Goal: Task Accomplishment & Management: Manage account settings

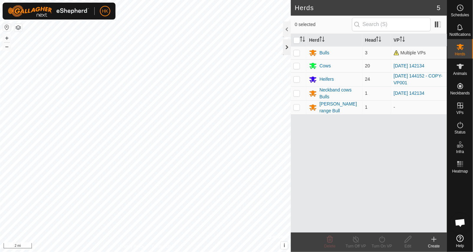
click at [287, 47] on div at bounding box center [287, 47] width 8 height 16
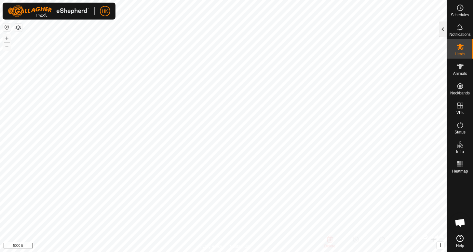
click at [442, 30] on div at bounding box center [443, 29] width 8 height 16
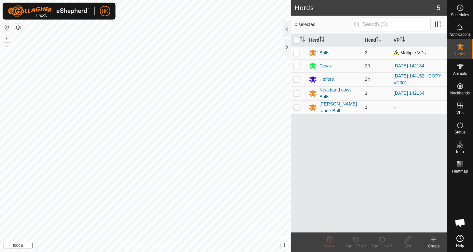
click at [324, 51] on div "Bulls" at bounding box center [325, 52] width 10 height 7
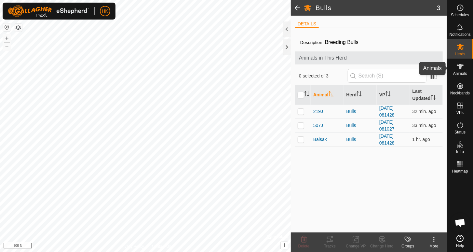
click at [462, 65] on icon at bounding box center [460, 66] width 7 height 5
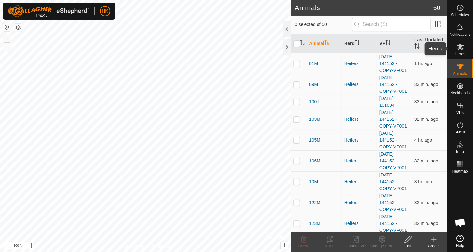
click at [461, 47] on icon at bounding box center [460, 47] width 7 height 6
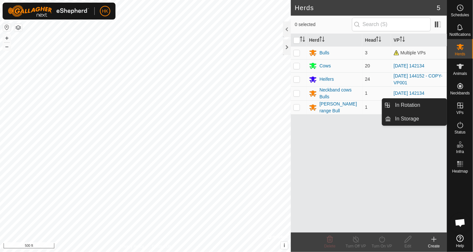
click at [459, 106] on icon at bounding box center [461, 106] width 8 height 8
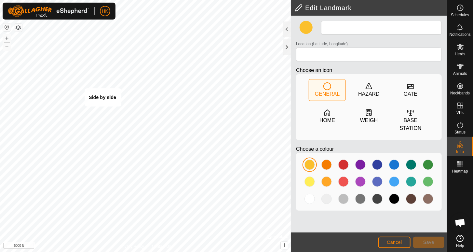
type input "Side by side"
type input "56.380220, -121.358124"
click at [398, 244] on span "Cancel" at bounding box center [394, 242] width 15 height 5
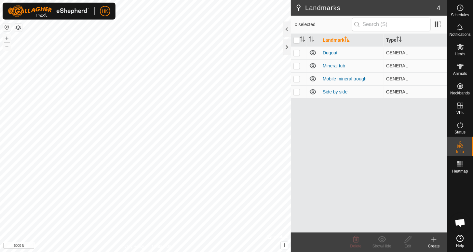
drag, startPoint x: 345, startPoint y: 200, endPoint x: 297, endPoint y: 92, distance: 117.4
click at [297, 92] on p-checkbox at bounding box center [297, 91] width 7 height 5
checkbox input "true"
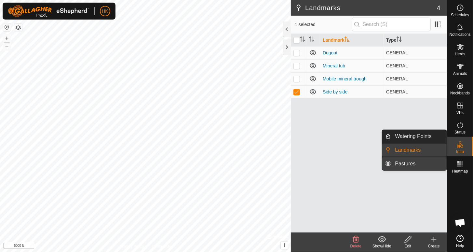
click at [411, 164] on link "Pastures" at bounding box center [420, 163] width 56 height 13
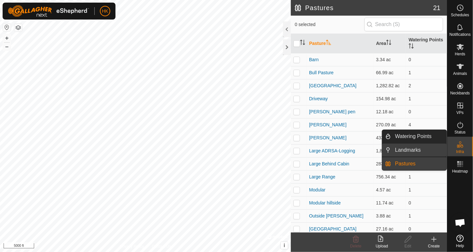
click at [408, 150] on link "Landmarks" at bounding box center [420, 150] width 56 height 13
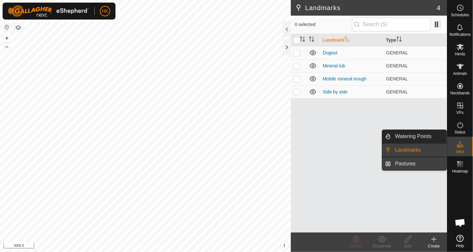
click at [405, 167] on link "Pastures" at bounding box center [420, 163] width 56 height 13
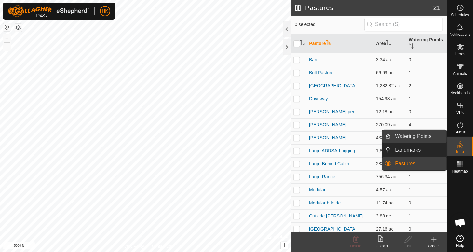
click at [405, 140] on link "Watering Points" at bounding box center [420, 136] width 56 height 13
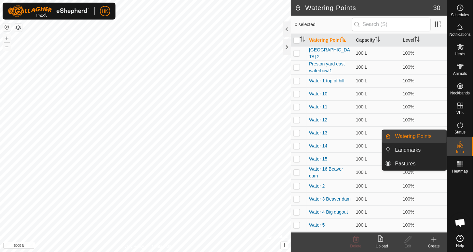
click at [405, 139] on link "Watering Points" at bounding box center [420, 136] width 56 height 13
click at [402, 147] on link "Landmarks" at bounding box center [420, 150] width 56 height 13
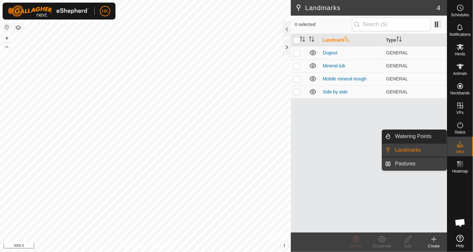
click at [404, 165] on link "Pastures" at bounding box center [420, 163] width 56 height 13
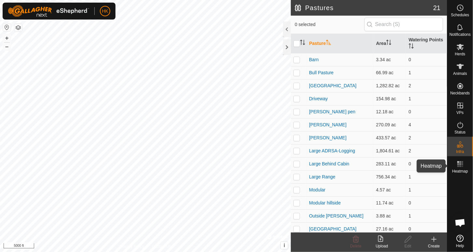
click at [463, 166] on icon at bounding box center [461, 164] width 8 height 8
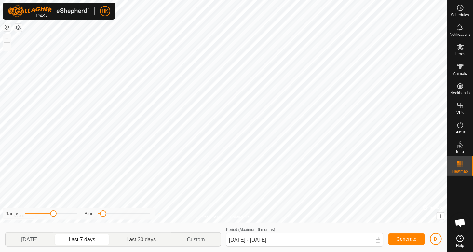
click at [139, 241] on p-togglebutton "Last 30 days" at bounding box center [141, 240] width 61 height 14
click at [85, 240] on p-togglebutton "Last 7 days" at bounding box center [82, 240] width 58 height 14
type input "[DATE] - [DATE]"
click at [200, 240] on p-togglebutton "Custom" at bounding box center [196, 240] width 49 height 14
click at [92, 241] on p-togglebutton "Last 7 days" at bounding box center [82, 240] width 58 height 14
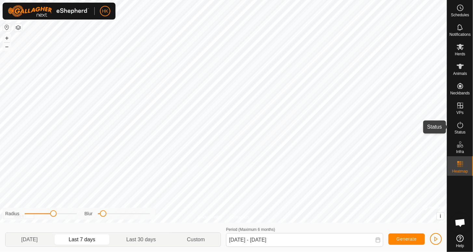
click at [460, 127] on icon at bounding box center [461, 125] width 8 height 8
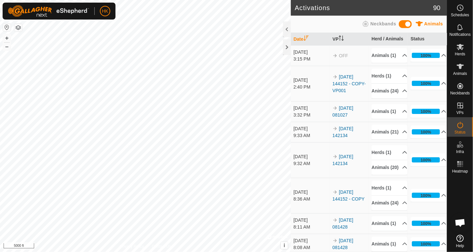
click at [308, 37] on icon "Activate to sort" at bounding box center [306, 37] width 5 height 5
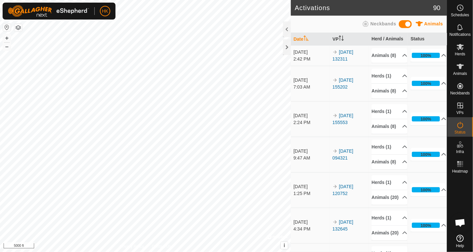
click at [308, 37] on icon "Activate to sort" at bounding box center [306, 37] width 5 height 5
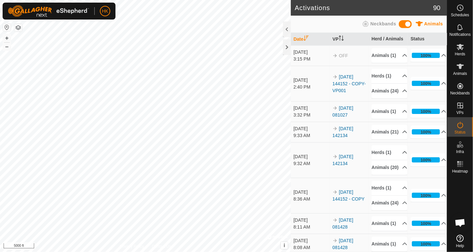
click at [306, 37] on icon "Activate to sort" at bounding box center [306, 37] width 5 height 5
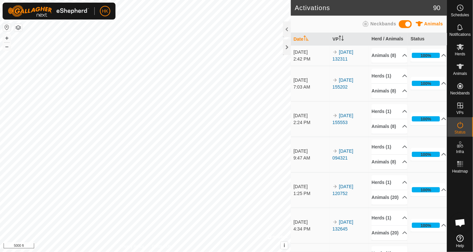
click at [306, 36] on icon "Activate to sort" at bounding box center [306, 37] width 5 height 5
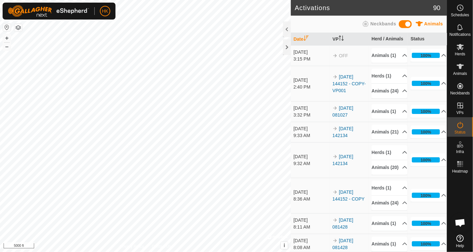
click at [306, 38] on icon "Activate to sort" at bounding box center [306, 37] width 5 height 5
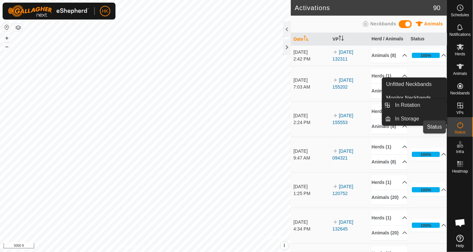
click at [459, 125] on icon at bounding box center [461, 125] width 8 height 8
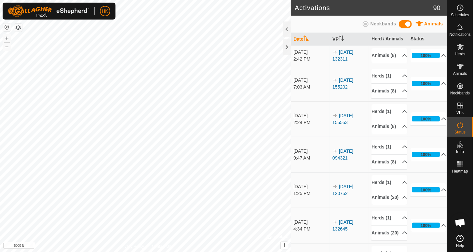
click at [458, 124] on icon at bounding box center [461, 125] width 6 height 7
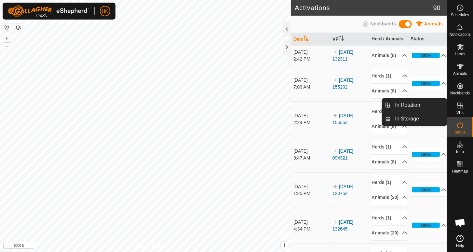
click at [458, 105] on icon at bounding box center [461, 106] width 8 height 8
click at [411, 103] on link "In Rotation" at bounding box center [420, 105] width 56 height 13
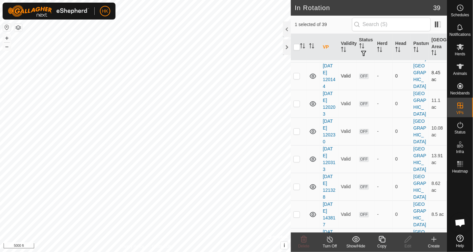
scroll to position [195, 0]
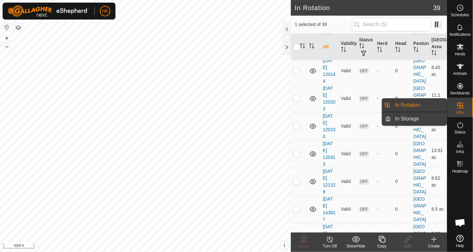
click at [410, 119] on link "In Storage" at bounding box center [420, 118] width 56 height 13
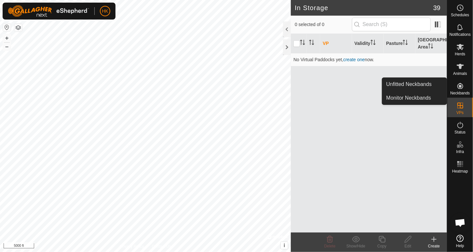
click at [460, 91] on span "Neckbands" at bounding box center [460, 93] width 20 height 4
click at [424, 85] on link "Unfitted Neckbands" at bounding box center [414, 84] width 64 height 13
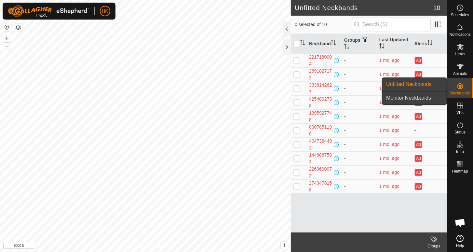
click at [410, 97] on link "Monitor Neckbands" at bounding box center [414, 97] width 64 height 13
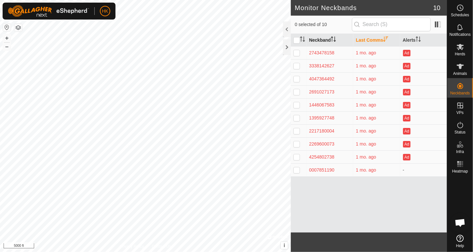
click at [319, 39] on th "Neckband" at bounding box center [330, 40] width 47 height 13
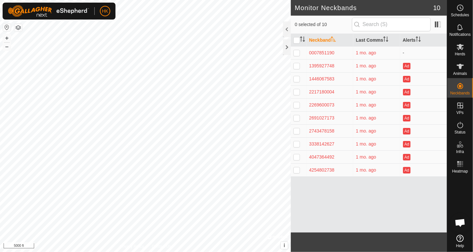
click at [319, 39] on th "Neckband" at bounding box center [330, 40] width 47 height 13
click at [305, 40] on icon "Activate to sort" at bounding box center [302, 38] width 5 height 5
click at [303, 39] on icon "Activate to sort" at bounding box center [302, 38] width 5 height 5
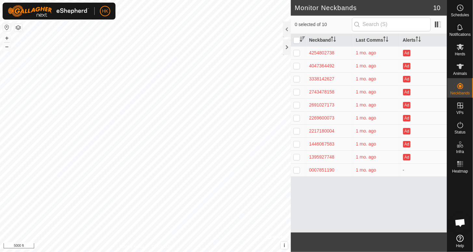
click at [303, 39] on icon "Activate to sort" at bounding box center [302, 38] width 5 height 5
click at [329, 39] on th "Neckband" at bounding box center [330, 40] width 47 height 13
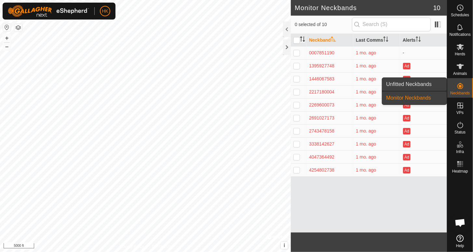
click at [418, 82] on link "Unfitted Neckbands" at bounding box center [414, 84] width 64 height 13
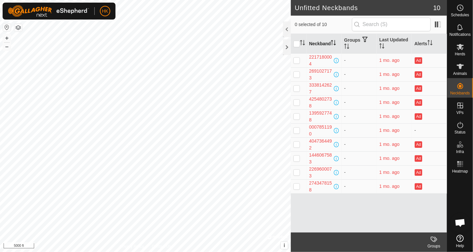
click at [331, 41] on icon "Activate to sort" at bounding box center [332, 40] width 2 height 1
click at [331, 41] on icon "Activate to sort" at bounding box center [333, 42] width 5 height 5
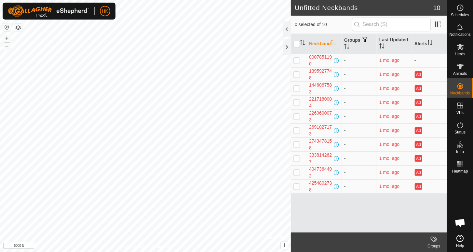
click at [331, 41] on icon "Activate to sort" at bounding box center [333, 42] width 5 height 5
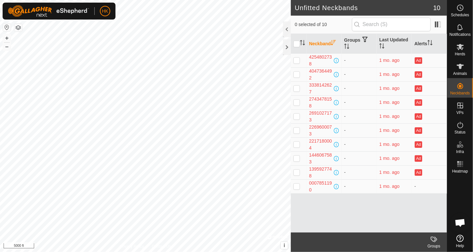
click at [331, 41] on icon "Activate to sort" at bounding box center [333, 42] width 5 height 5
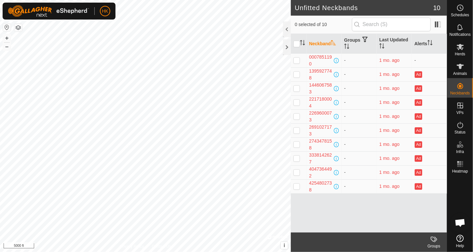
click at [331, 41] on icon "Activate to sort" at bounding box center [333, 42] width 5 height 5
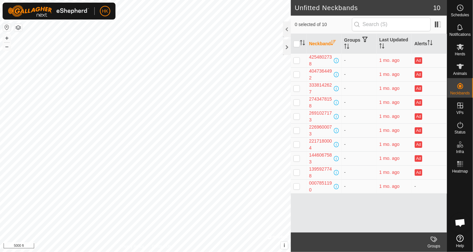
click at [331, 41] on icon "Activate to sort" at bounding box center [333, 42] width 5 height 5
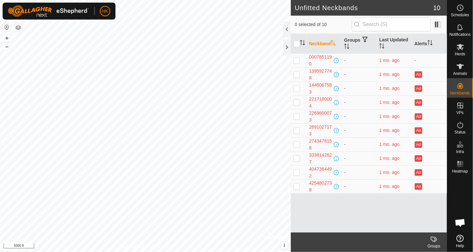
click at [331, 41] on icon "Activate to sort" at bounding box center [333, 42] width 5 height 5
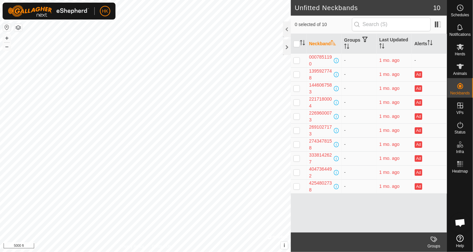
click at [331, 41] on icon "Activate to sort" at bounding box center [333, 42] width 5 height 5
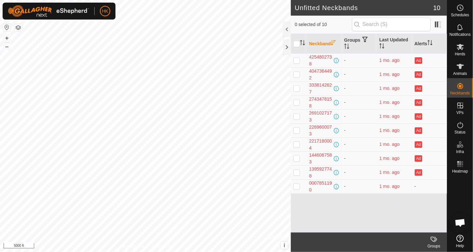
click at [331, 41] on icon "Activate to sort" at bounding box center [333, 42] width 5 height 5
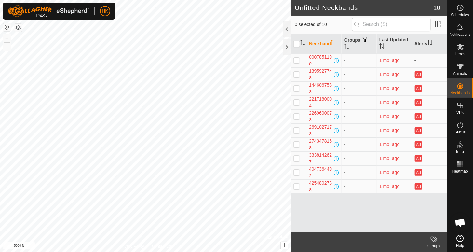
click at [331, 41] on icon "Activate to sort" at bounding box center [333, 42] width 5 height 5
click at [461, 68] on icon at bounding box center [460, 66] width 7 height 5
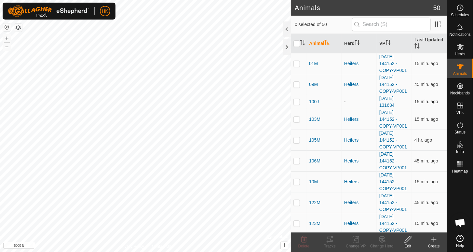
click at [297, 102] on p-checkbox at bounding box center [297, 101] width 7 height 5
checkbox input "true"
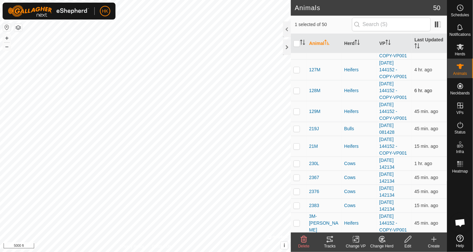
scroll to position [228, 0]
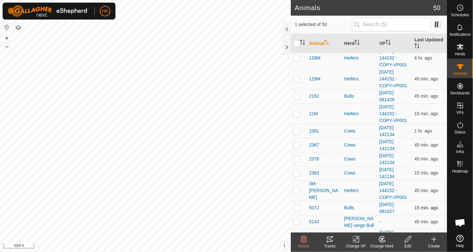
click at [297, 207] on p-checkbox at bounding box center [297, 207] width 7 height 5
checkbox input "true"
click at [331, 241] on icon at bounding box center [330, 239] width 8 height 8
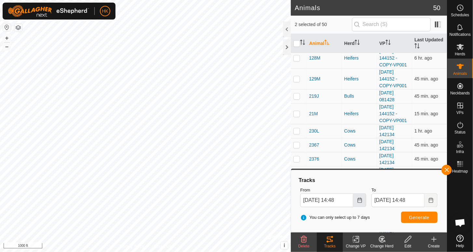
click at [360, 200] on icon "Choose Date" at bounding box center [360, 200] width 4 height 5
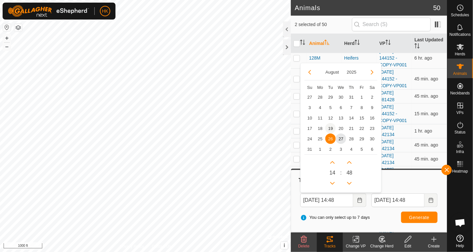
click at [330, 127] on span "19" at bounding box center [330, 128] width 10 height 10
type input "[DATE] 14:48"
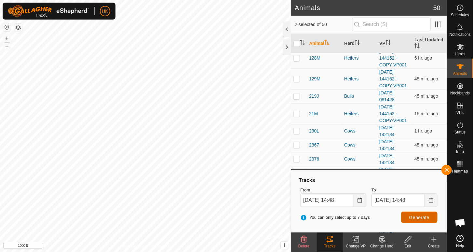
click at [423, 217] on span "Generate" at bounding box center [419, 217] width 20 height 5
click at [296, 132] on p-checkbox at bounding box center [297, 130] width 7 height 5
checkbox input "true"
click at [418, 215] on span "Generate" at bounding box center [419, 217] width 20 height 5
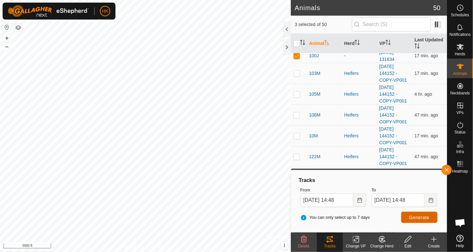
scroll to position [0, 0]
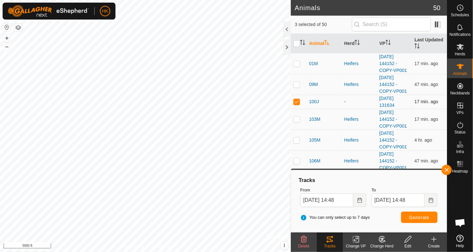
click at [297, 100] on p-checkbox at bounding box center [297, 101] width 7 height 5
checkbox input "false"
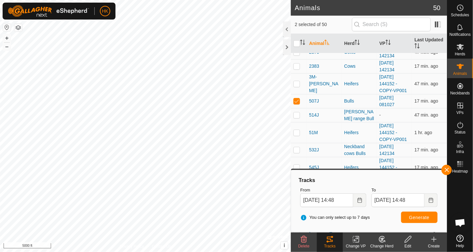
scroll to position [325, 0]
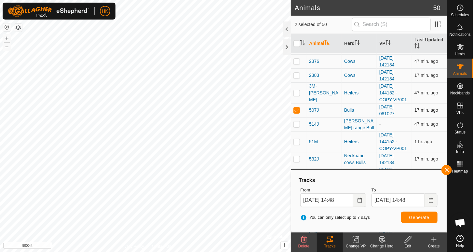
click at [297, 108] on p-checkbox at bounding box center [297, 109] width 7 height 5
checkbox input "false"
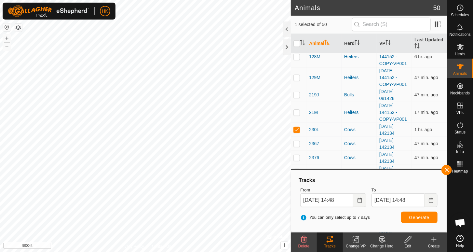
scroll to position [228, 0]
click at [298, 129] on p-checkbox at bounding box center [297, 130] width 7 height 5
checkbox input "false"
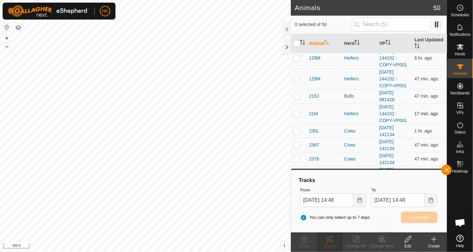
click at [296, 112] on p-checkbox at bounding box center [297, 113] width 7 height 5
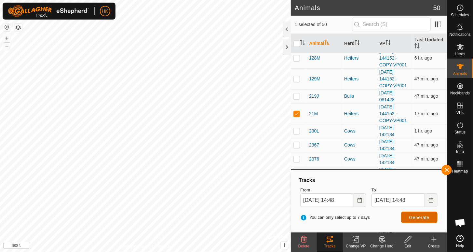
click at [421, 215] on span "Generate" at bounding box center [419, 217] width 20 height 5
click at [296, 113] on p-checkbox at bounding box center [297, 113] width 7 height 5
checkbox input "false"
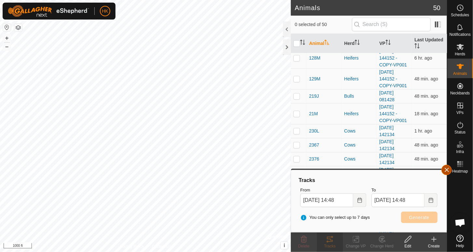
click at [447, 170] on button "button" at bounding box center [447, 170] width 10 height 10
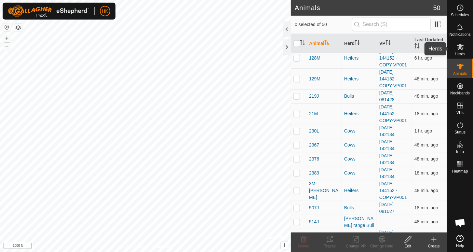
click at [461, 48] on icon at bounding box center [460, 47] width 7 height 6
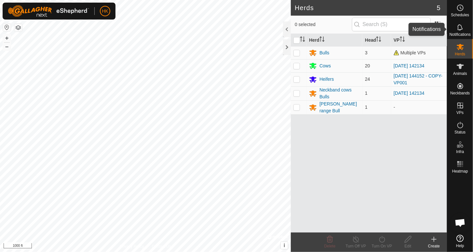
click at [461, 30] on icon at bounding box center [460, 27] width 5 height 6
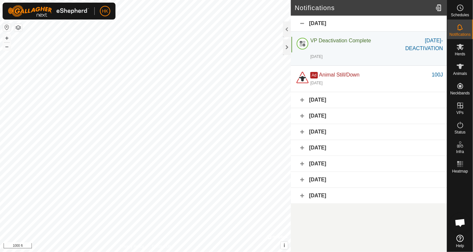
click at [324, 113] on div "[DATE]" at bounding box center [369, 116] width 156 height 16
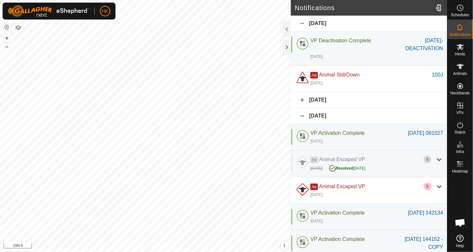
click at [324, 113] on div "[DATE]" at bounding box center [369, 116] width 156 height 16
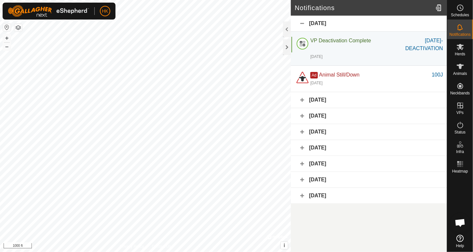
drag, startPoint x: 324, startPoint y: 113, endPoint x: 322, endPoint y: 116, distance: 3.5
click at [322, 116] on div "[DATE]" at bounding box center [369, 116] width 156 height 16
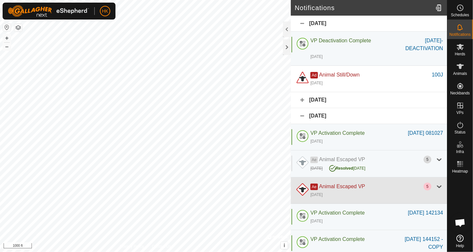
click at [435, 184] on div at bounding box center [439, 187] width 8 height 8
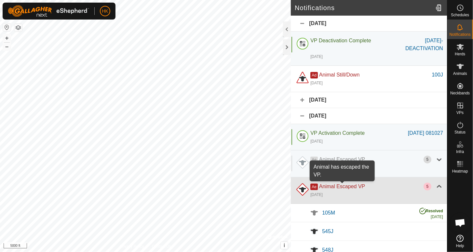
click at [324, 185] on span "Animal Escaped VP" at bounding box center [342, 187] width 46 height 6
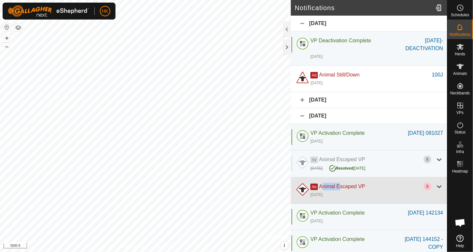
click at [324, 185] on span "Animal Escaped VP" at bounding box center [342, 187] width 46 height 6
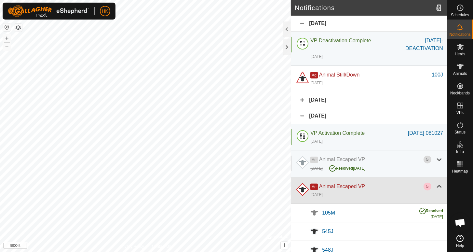
drag, startPoint x: 324, startPoint y: 185, endPoint x: 368, endPoint y: 192, distance: 44.9
click at [368, 192] on div "[DATE]" at bounding box center [376, 194] width 133 height 8
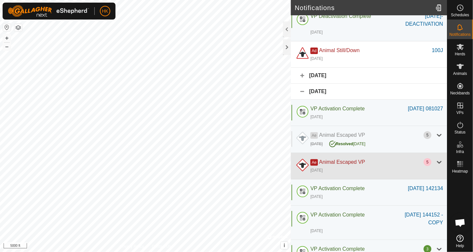
scroll to position [33, 0]
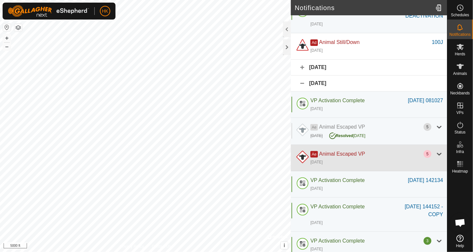
click at [367, 163] on div "[DATE]" at bounding box center [376, 162] width 133 height 8
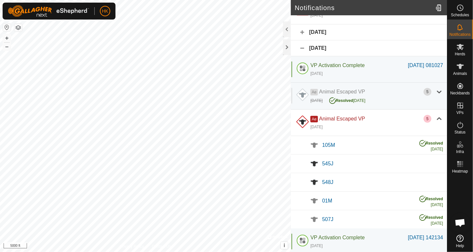
scroll to position [65, 0]
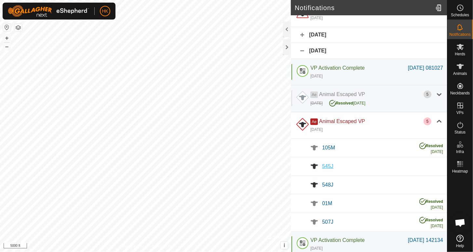
click at [327, 164] on span "545J" at bounding box center [327, 166] width 11 height 6
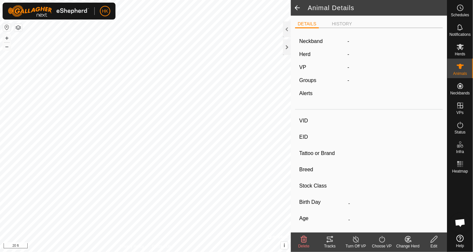
type input "545J"
type input "-"
type input "PR"
type input "Angus"
type input "-"
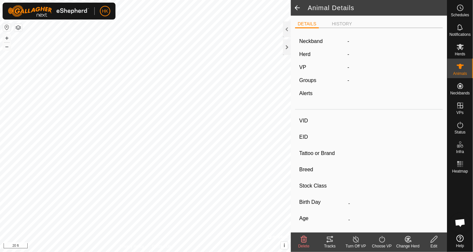
type input "05/2021"
type input "4 years 4 months"
type input "800 kg"
type input "-"
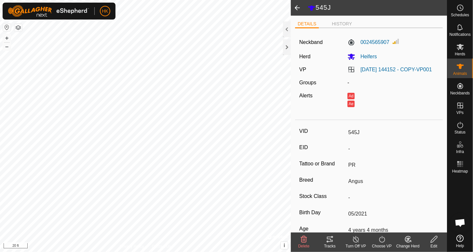
click at [300, 7] on span at bounding box center [297, 8] width 13 height 16
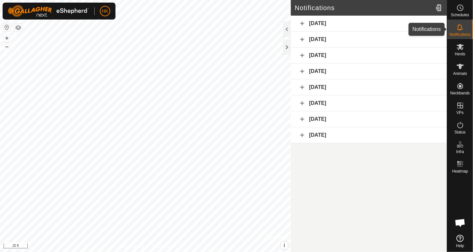
click at [463, 29] on icon at bounding box center [461, 27] width 8 height 8
click at [286, 28] on div at bounding box center [287, 29] width 8 height 16
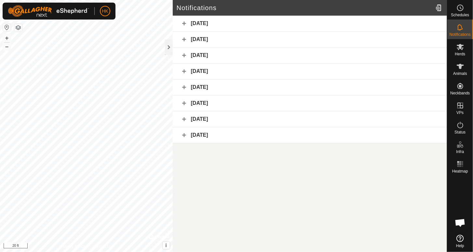
click at [195, 24] on div "[DATE]" at bounding box center [310, 24] width 274 height 16
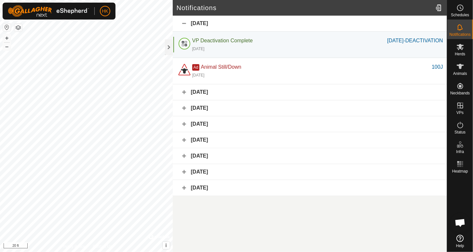
click at [195, 24] on div "[DATE]" at bounding box center [310, 24] width 274 height 16
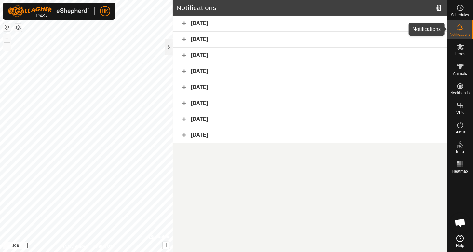
click at [469, 32] on div "Notifications" at bounding box center [461, 30] width 26 height 20
click at [467, 31] on div "Notifications" at bounding box center [461, 30] width 26 height 20
click at [380, 59] on div "[DATE]" at bounding box center [310, 56] width 274 height 16
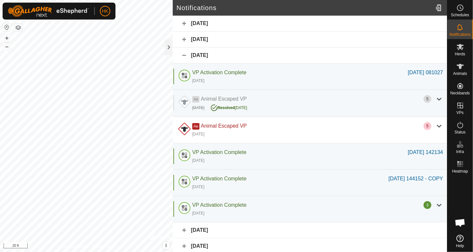
click at [208, 55] on div "[DATE]" at bounding box center [310, 56] width 274 height 16
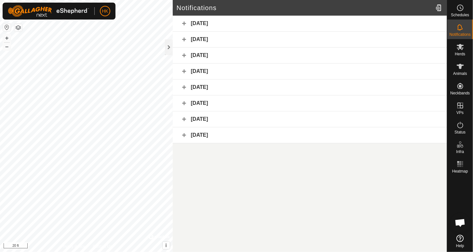
click at [208, 55] on div "[DATE]" at bounding box center [310, 56] width 274 height 16
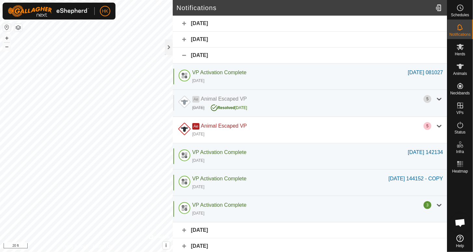
click at [208, 55] on div "[DATE]" at bounding box center [310, 56] width 274 height 16
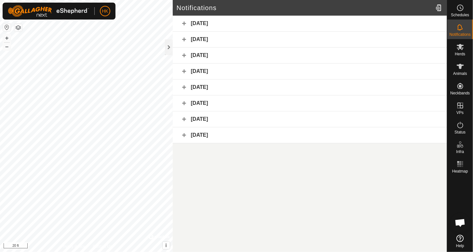
drag, startPoint x: 208, startPoint y: 55, endPoint x: 186, endPoint y: 55, distance: 22.8
click at [186, 55] on div "[DATE]" at bounding box center [310, 56] width 274 height 16
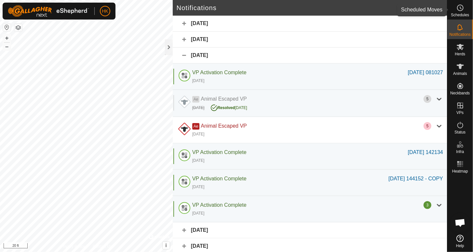
click at [462, 11] on icon at bounding box center [461, 8] width 8 height 8
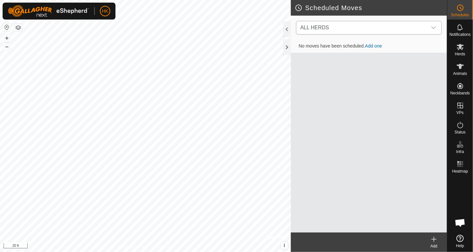
click at [434, 26] on icon "dropdown trigger" at bounding box center [433, 27] width 5 height 5
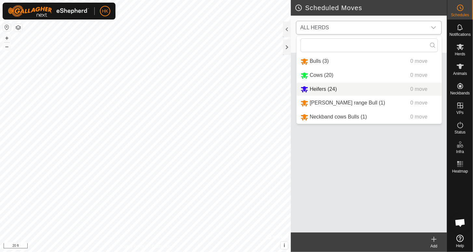
click at [315, 90] on li "Heifers (24) 0 move" at bounding box center [369, 89] width 145 height 13
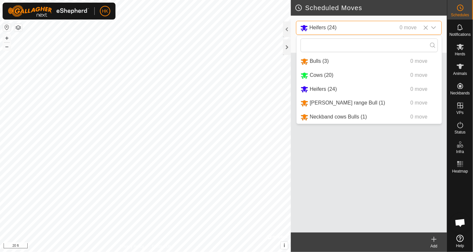
click at [315, 90] on div "No moves have been scheduled. Add one" at bounding box center [369, 136] width 156 height 192
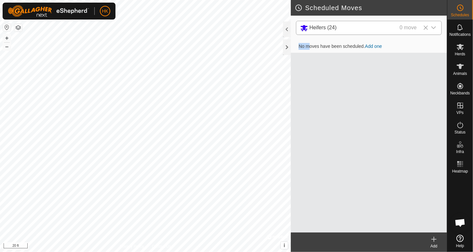
drag, startPoint x: 315, startPoint y: 90, endPoint x: 340, endPoint y: 124, distance: 41.7
click at [340, 124] on div "No moves have been scheduled. Add one" at bounding box center [369, 136] width 156 height 192
click at [460, 65] on icon at bounding box center [460, 66] width 7 height 5
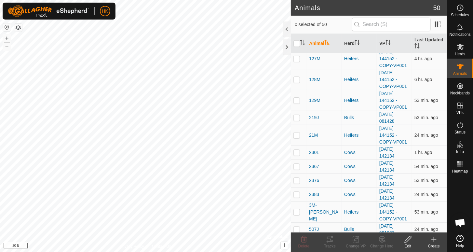
scroll to position [228, 0]
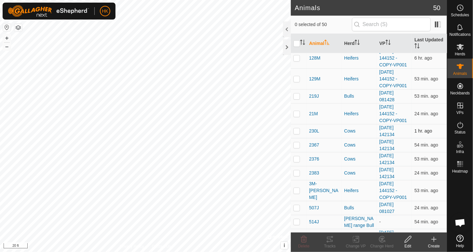
click at [297, 131] on p-checkbox at bounding box center [297, 130] width 7 height 5
checkbox input "true"
click at [407, 241] on icon at bounding box center [408, 239] width 8 height 8
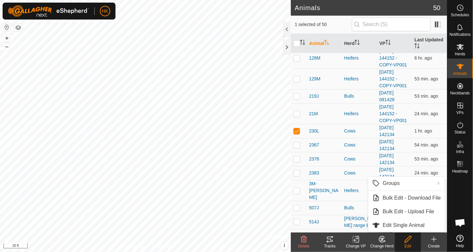
click at [407, 242] on icon at bounding box center [408, 239] width 8 height 8
click at [360, 224] on div "[PERSON_NAME] range Bull" at bounding box center [359, 222] width 30 height 14
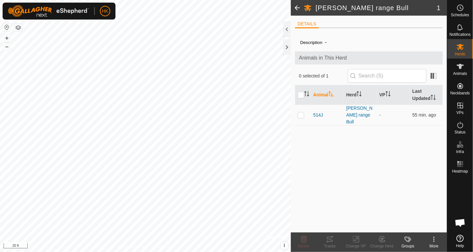
click at [296, 8] on span at bounding box center [297, 8] width 13 height 16
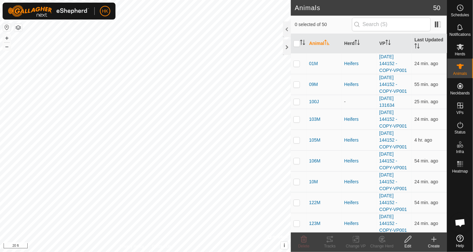
click at [436, 242] on icon at bounding box center [434, 239] width 8 height 8
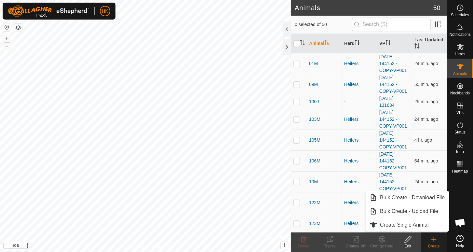
click at [434, 241] on icon at bounding box center [434, 239] width 8 height 8
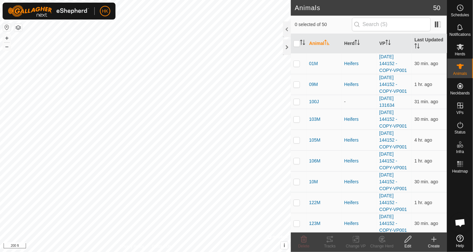
click at [99, 252] on html "HK Schedules Notifications Herds Animals Neckbands VPs Status Infra Heatmap Hel…" at bounding box center [236, 126] width 473 height 252
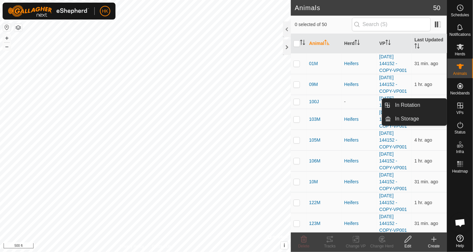
click at [461, 107] on icon at bounding box center [461, 106] width 8 height 8
click at [404, 104] on link "In Rotation" at bounding box center [420, 105] width 56 height 13
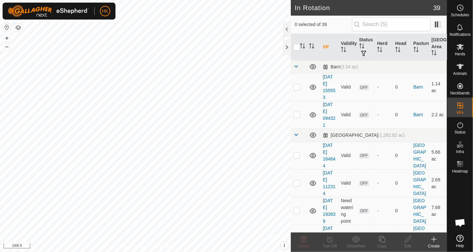
click at [436, 239] on icon at bounding box center [434, 239] width 5 height 0
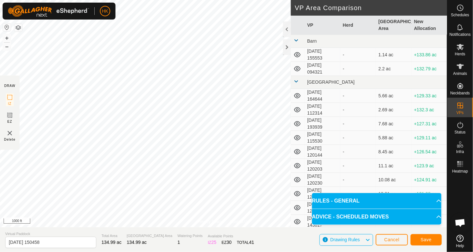
click at [433, 215] on p-accordion-header "ADVICE - SCHEDULED MOVES" at bounding box center [377, 217] width 130 height 16
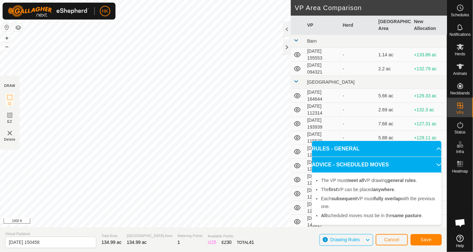
click at [433, 146] on p-accordion-header "RULES - GENERAL" at bounding box center [377, 149] width 130 height 16
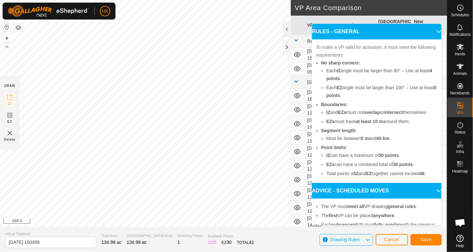
click at [430, 29] on p-accordion-header "RULES - GENERAL" at bounding box center [377, 32] width 130 height 16
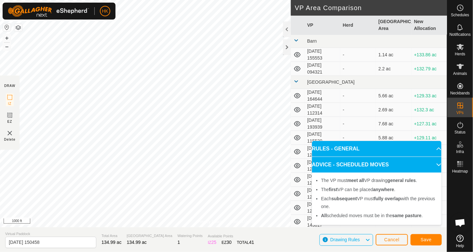
click at [434, 164] on p-accordion-header "ADVICE - SCHEDULED MOVES" at bounding box center [377, 165] width 130 height 16
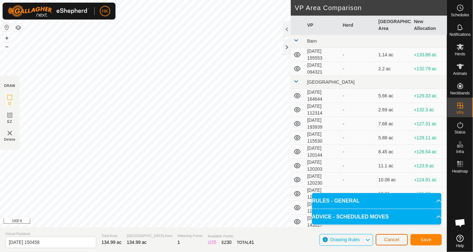
click at [393, 239] on span "Cancel" at bounding box center [391, 239] width 15 height 5
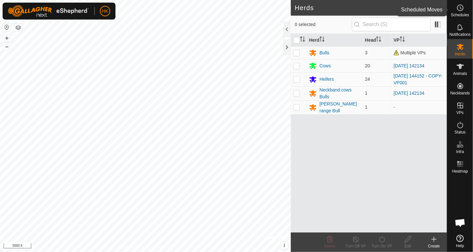
click at [461, 8] on icon at bounding box center [461, 8] width 1 height 2
